Goal: Task Accomplishment & Management: Use online tool/utility

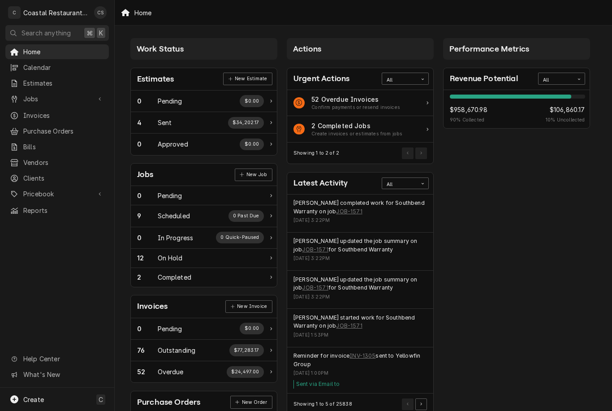
click at [350, 129] on div "2 Completed Jobs" at bounding box center [356, 125] width 91 height 9
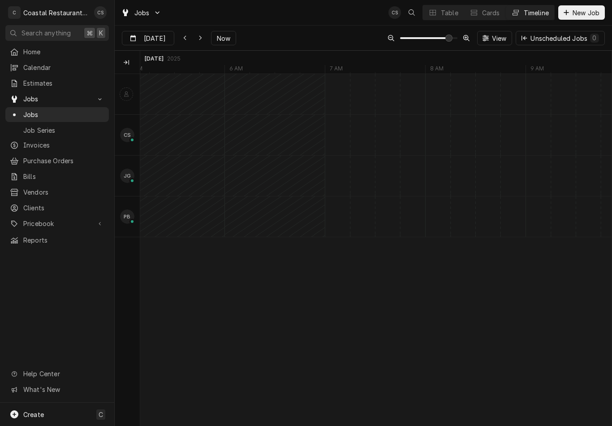
click at [232, 37] on span "Now" at bounding box center [223, 38] width 17 height 9
type input "[DATE]"
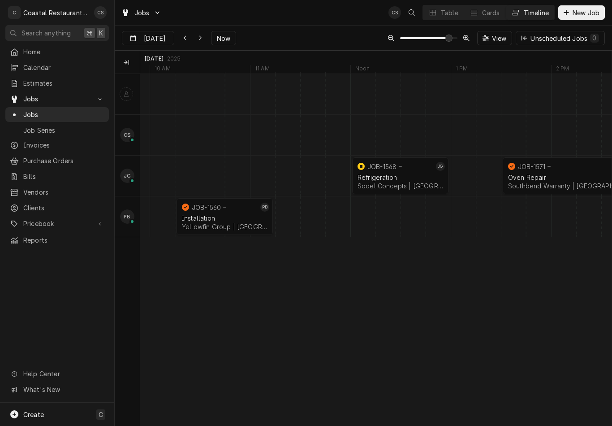
click at [224, 219] on div "Installation" at bounding box center [225, 218] width 86 height 8
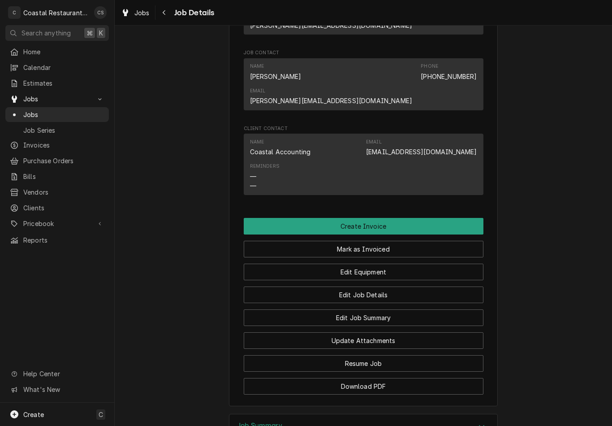
scroll to position [575, 0]
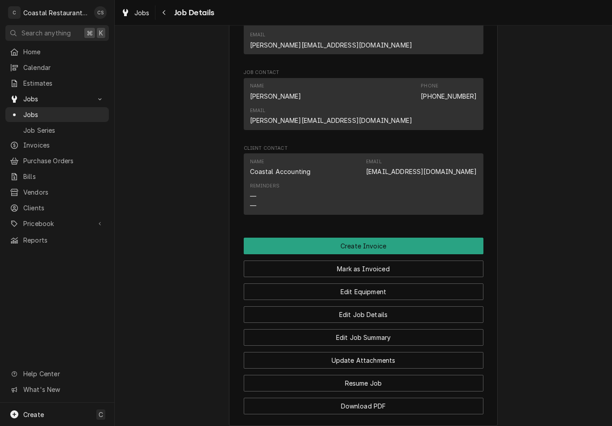
click at [445, 238] on button "Create Invoice" at bounding box center [364, 246] width 240 height 17
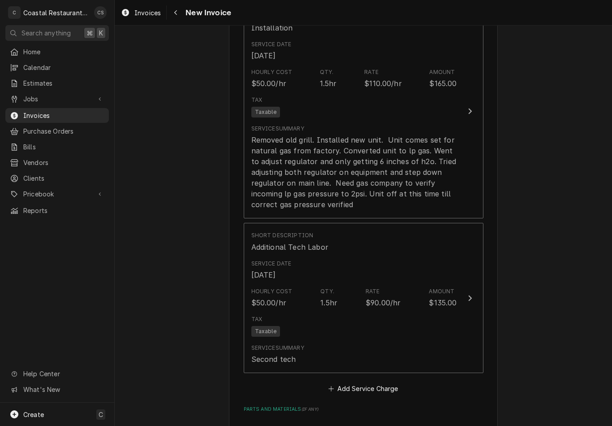
scroll to position [557, 0]
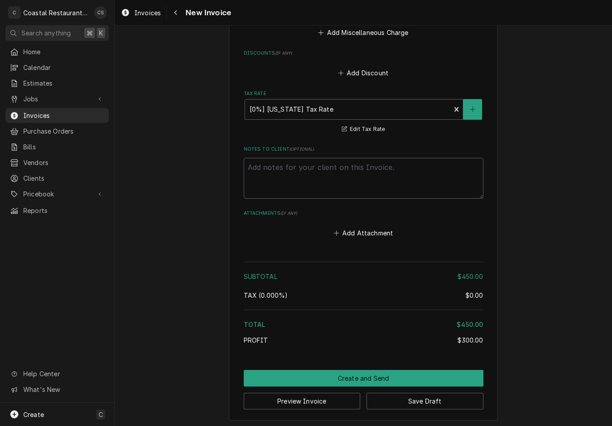
click at [426, 374] on button "Create and Send" at bounding box center [364, 378] width 240 height 17
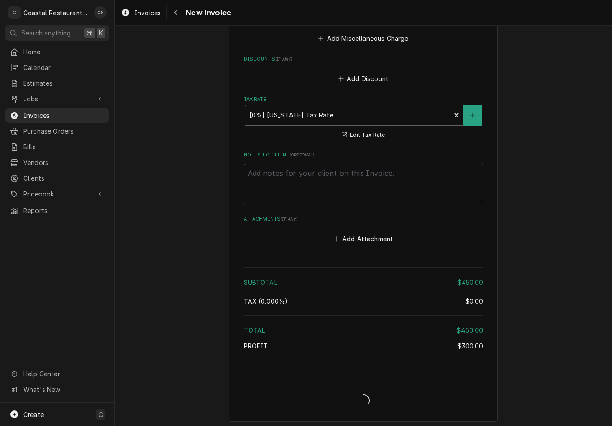
type textarea "x"
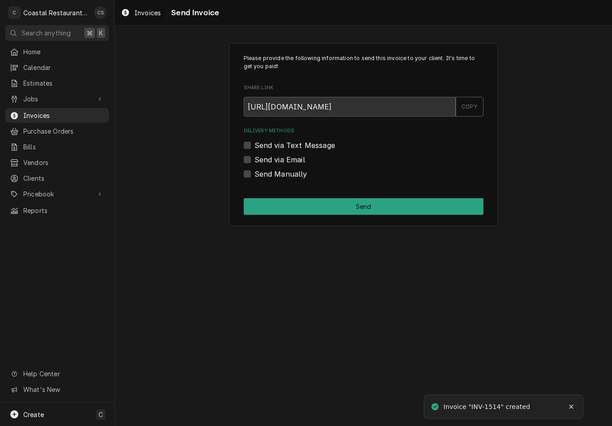
click at [248, 152] on div "Delivery Methods Send via Text Message Send via Email Send Manually" at bounding box center [364, 153] width 240 height 52
click at [246, 165] on div "Delivery Methods Send via Text Message Send via Email Send Manually" at bounding box center [364, 153] width 240 height 52
click at [255, 159] on label "Send via Email" at bounding box center [280, 159] width 51 height 11
click at [255, 159] on input "Send via Email" at bounding box center [375, 164] width 240 height 20
checkbox input "true"
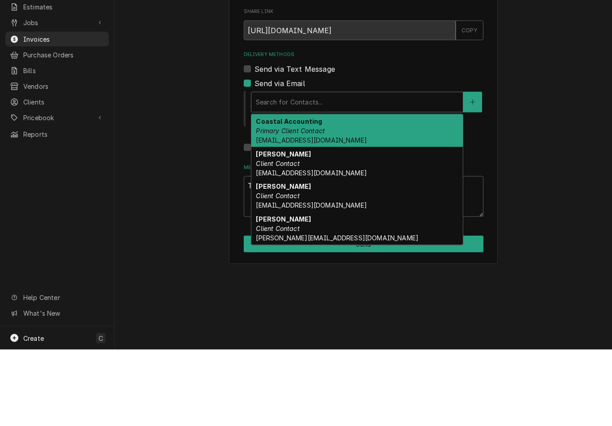
click at [320, 212] on span "Accounting@coastalrestaurantrepair.com" at bounding box center [311, 216] width 111 height 8
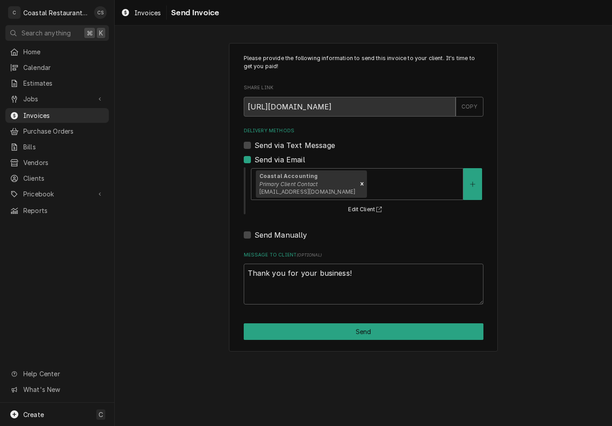
click at [380, 335] on button "Send" at bounding box center [364, 331] width 240 height 17
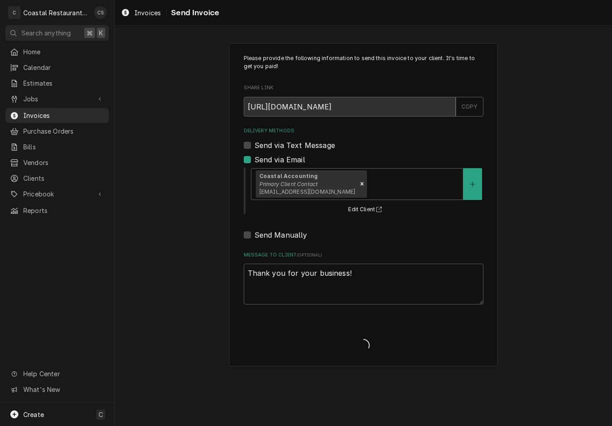
type textarea "x"
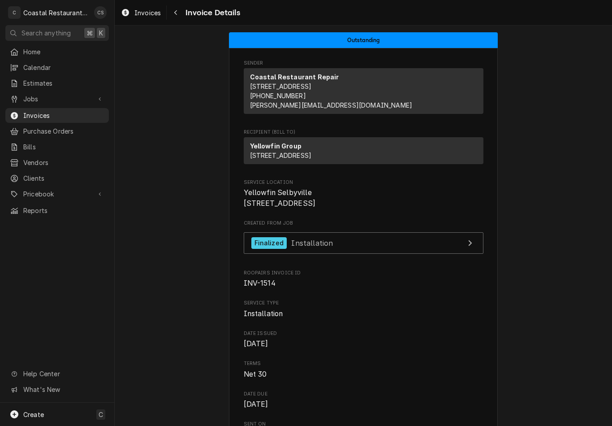
click at [66, 99] on span "Jobs" at bounding box center [57, 98] width 68 height 9
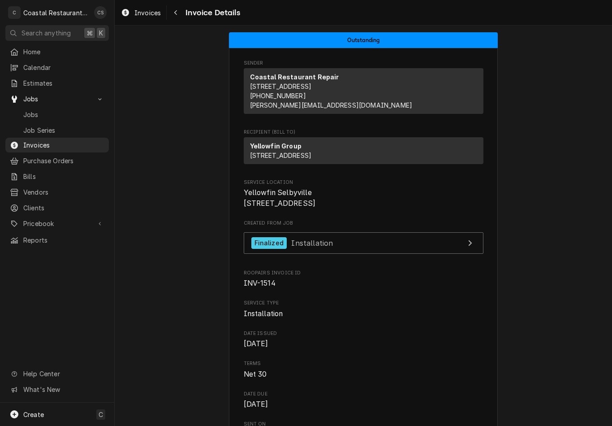
click at [61, 117] on link "Jobs" at bounding box center [57, 114] width 104 height 15
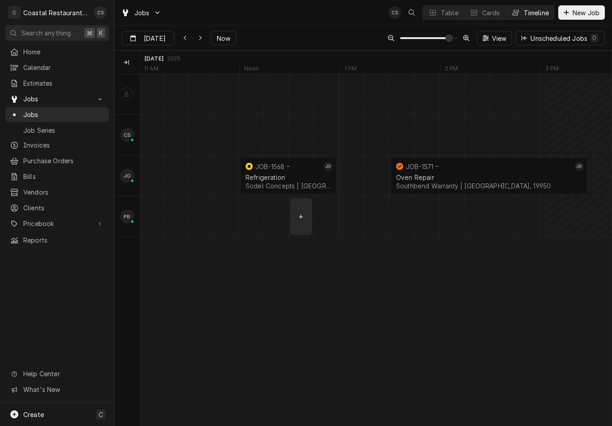
scroll to position [0, 9465]
click at [499, 173] on div "Oven Repair Southbend Warranty | Greenwood, 19950" at bounding box center [488, 182] width 190 height 20
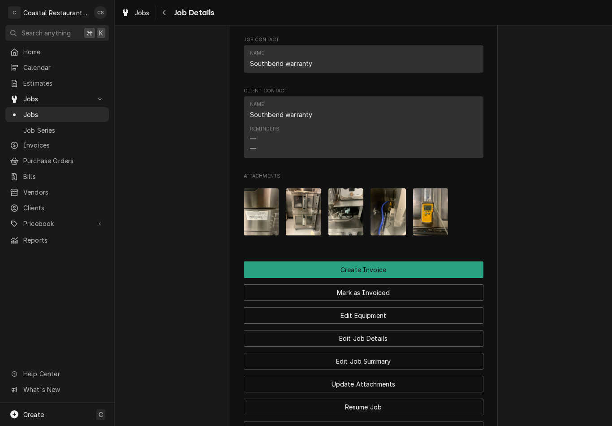
scroll to position [841, 0]
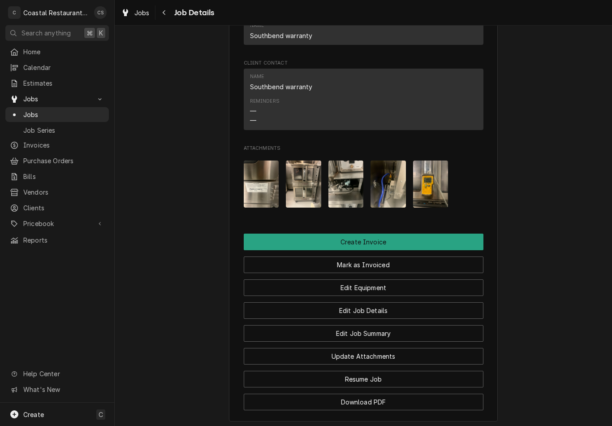
click at [437, 233] on button "Create Invoice" at bounding box center [364, 241] width 240 height 17
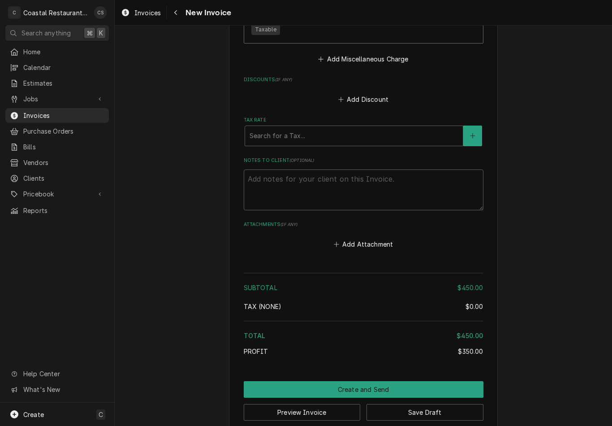
scroll to position [1004, 0]
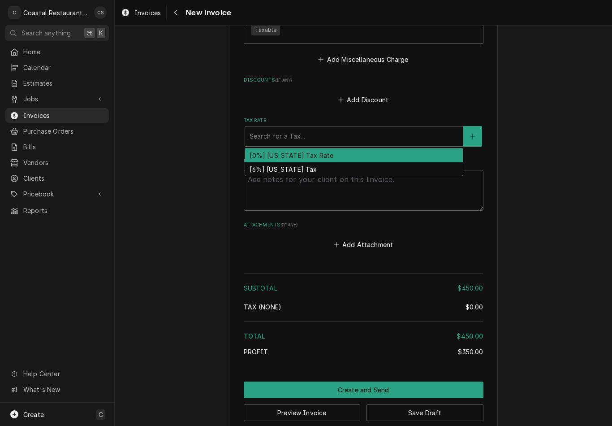
click at [337, 148] on div "[0%] [US_STATE] Tax Rate" at bounding box center [354, 155] width 218 height 14
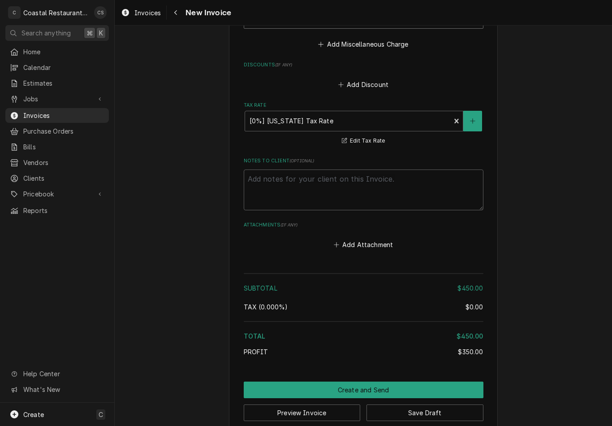
click at [425, 381] on button "Create and Send" at bounding box center [364, 389] width 240 height 17
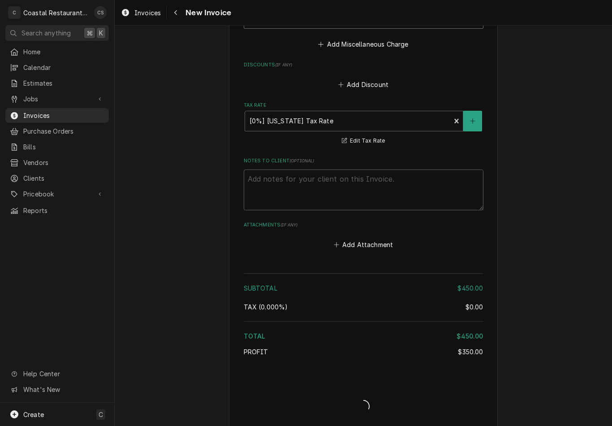
scroll to position [1013, 0]
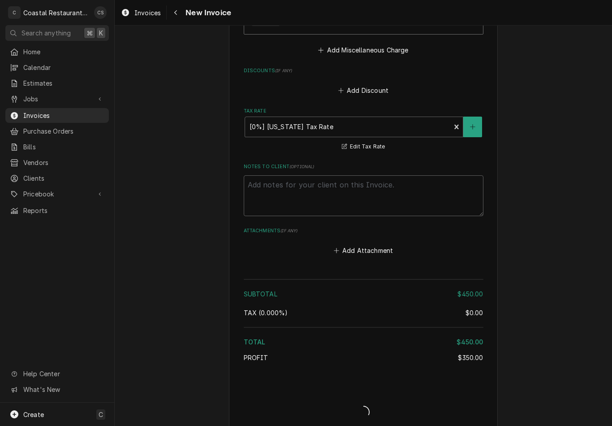
type textarea "x"
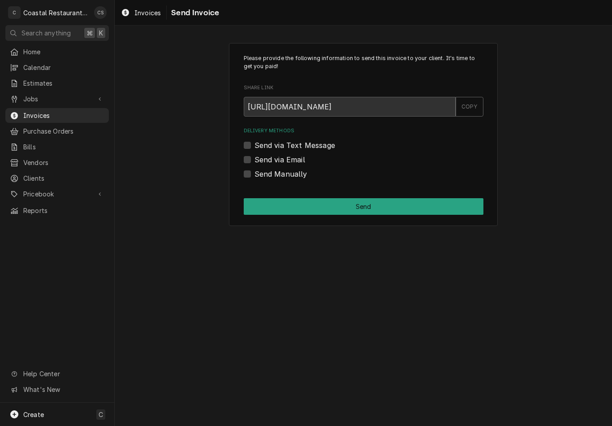
click at [255, 157] on label "Send via Email" at bounding box center [280, 159] width 51 height 11
click at [255, 157] on input "Send via Email" at bounding box center [375, 164] width 240 height 20
checkbox input "true"
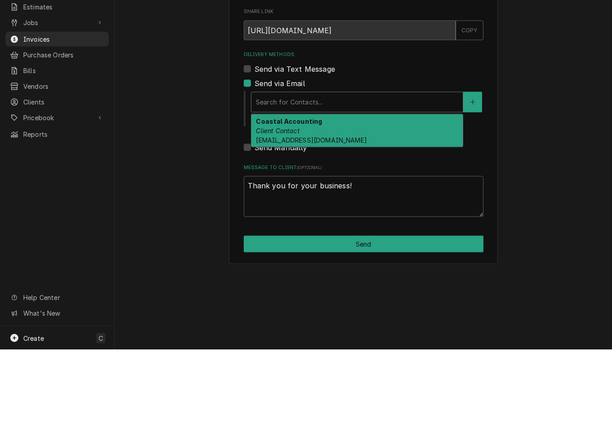
click at [346, 190] on div "Coastal Accounting Client Contact [EMAIL_ADDRESS][DOMAIN_NAME]" at bounding box center [357, 206] width 212 height 33
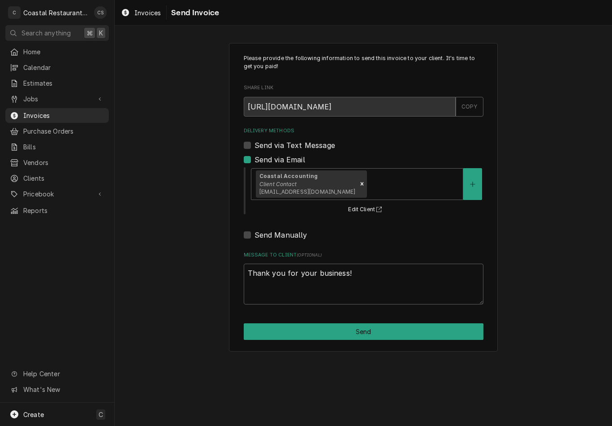
click at [442, 329] on button "Send" at bounding box center [364, 331] width 240 height 17
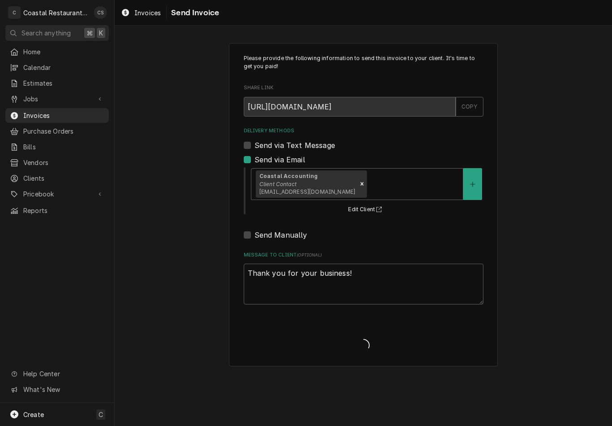
type textarea "x"
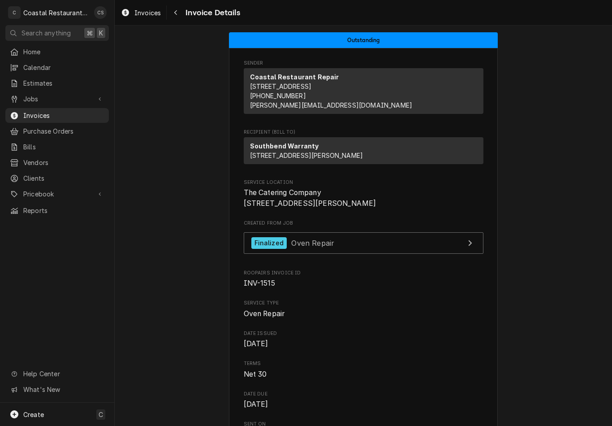
click at [71, 98] on span "Jobs" at bounding box center [57, 98] width 68 height 9
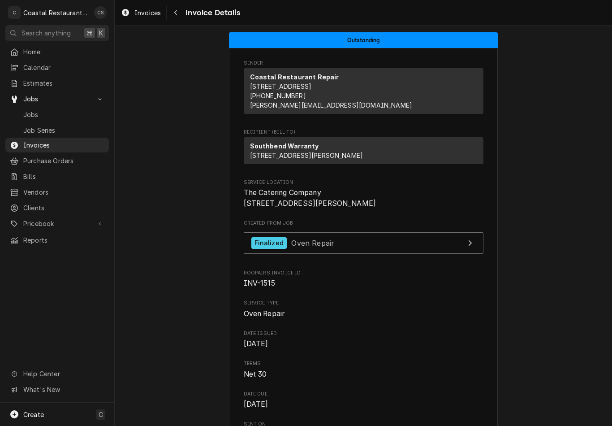
click at [77, 118] on link "Jobs" at bounding box center [57, 114] width 104 height 15
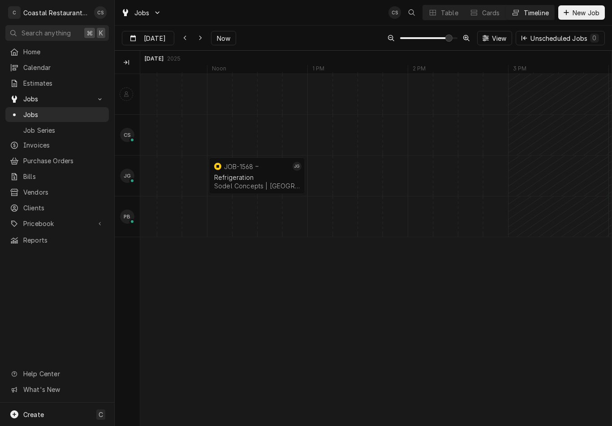
click at [535, 18] on button "Timeline" at bounding box center [530, 12] width 48 height 14
click at [534, 13] on div "Timeline" at bounding box center [536, 12] width 25 height 9
